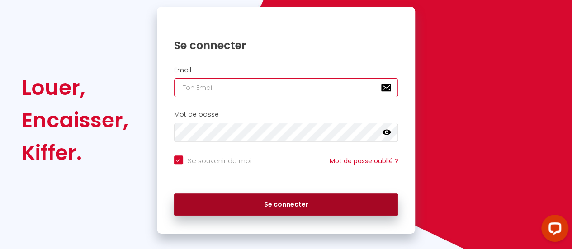
type input "[DOMAIN_NAME][EMAIL_ADDRESS][DOMAIN_NAME]"
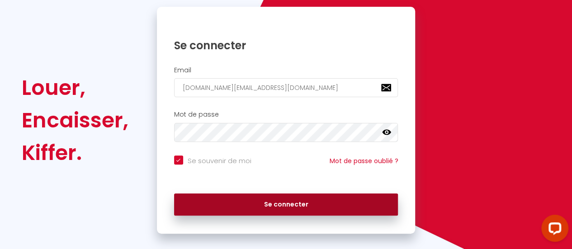
click at [296, 205] on button "Se connecter" at bounding box center [286, 204] width 224 height 23
checkbox input "true"
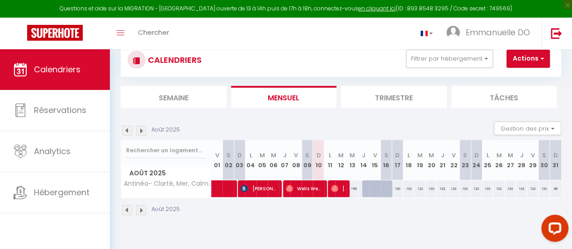
scroll to position [45, 0]
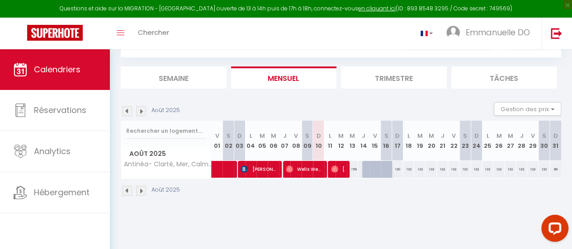
click at [142, 111] on img at bounding box center [141, 111] width 10 height 10
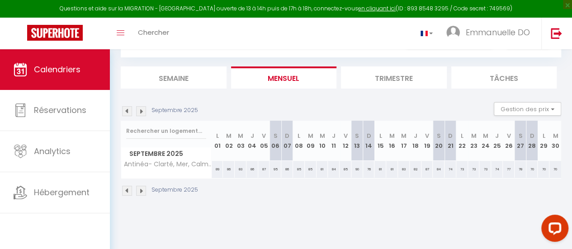
click at [130, 112] on img at bounding box center [127, 111] width 10 height 10
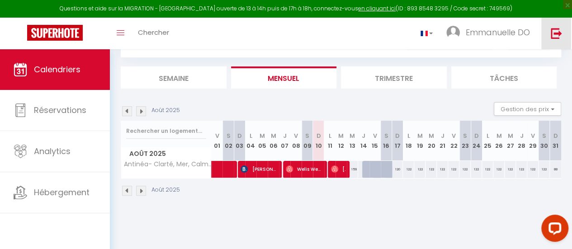
click at [554, 34] on img at bounding box center [555, 33] width 11 height 11
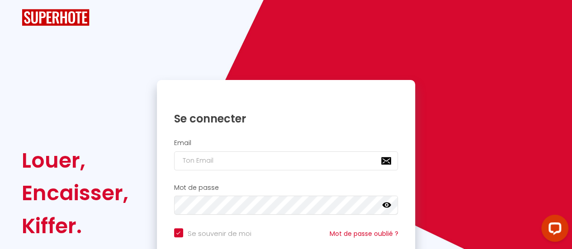
checkbox input "true"
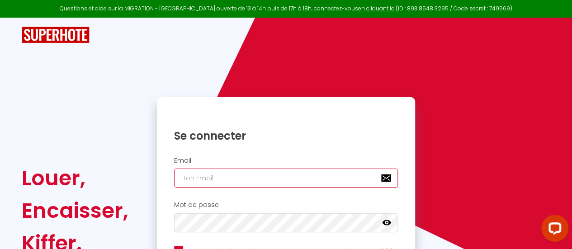
type input "[DOMAIN_NAME][EMAIL_ADDRESS][DOMAIN_NAME]"
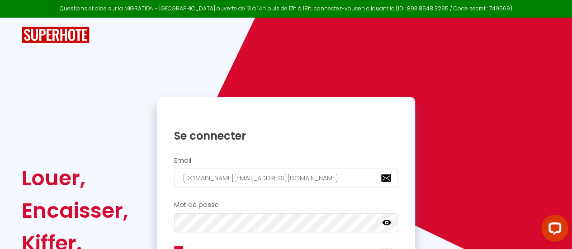
checkbox input "true"
